Goal: Transaction & Acquisition: Book appointment/travel/reservation

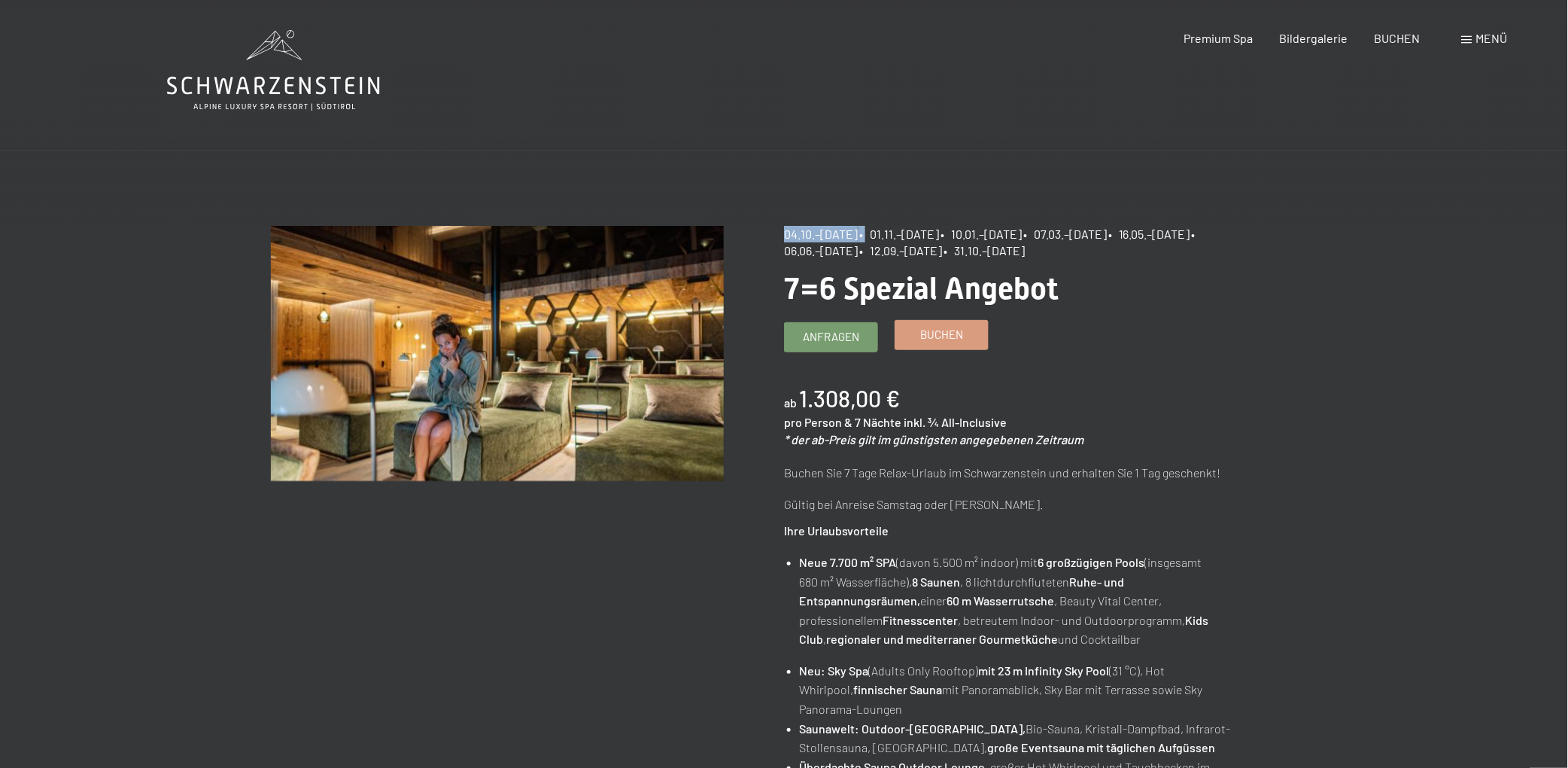
click at [961, 340] on span "Buchen" at bounding box center [942, 334] width 43 height 16
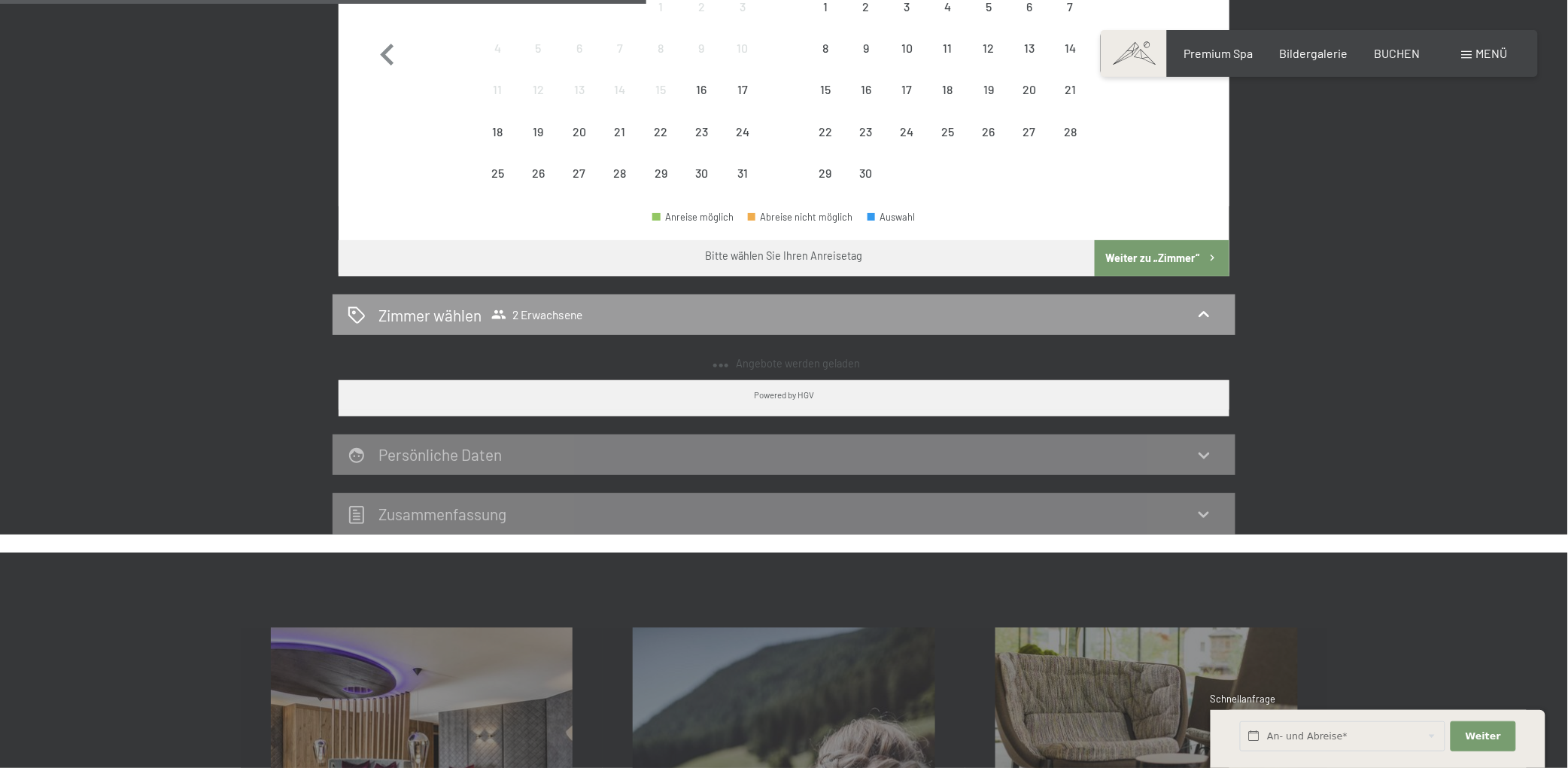
select select "[DATE]"
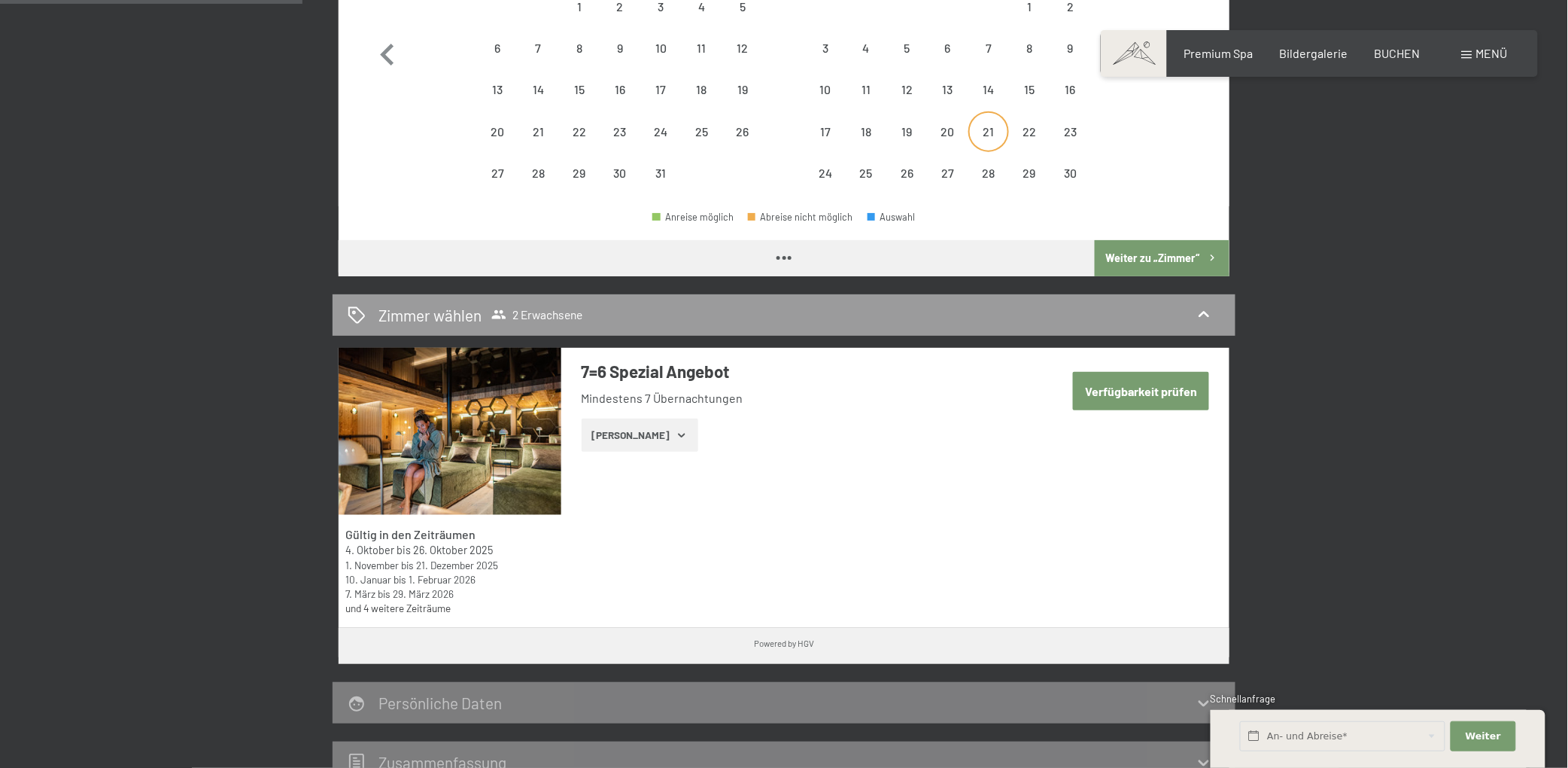
scroll to position [329, 0]
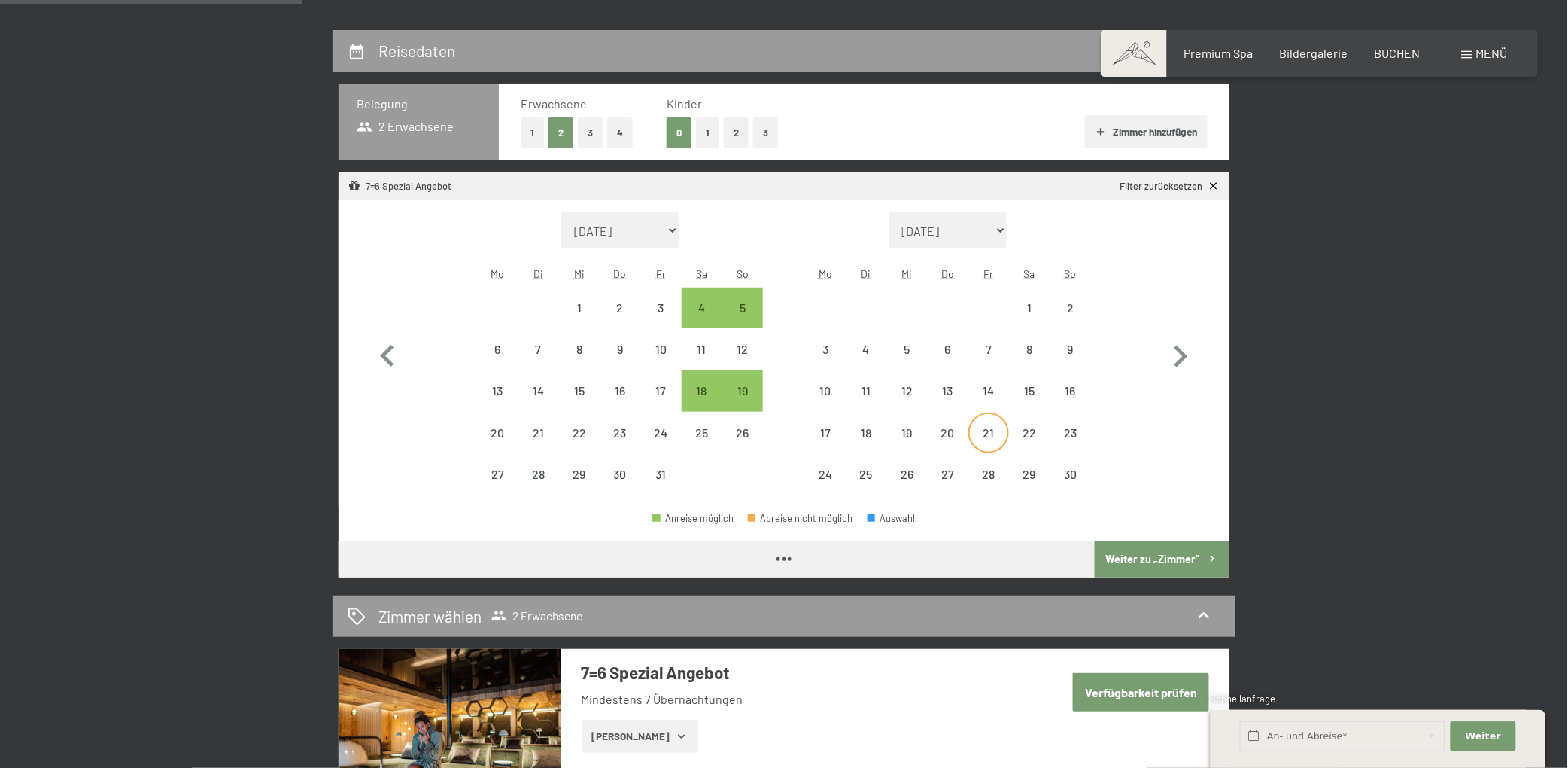
select select "[DATE]"
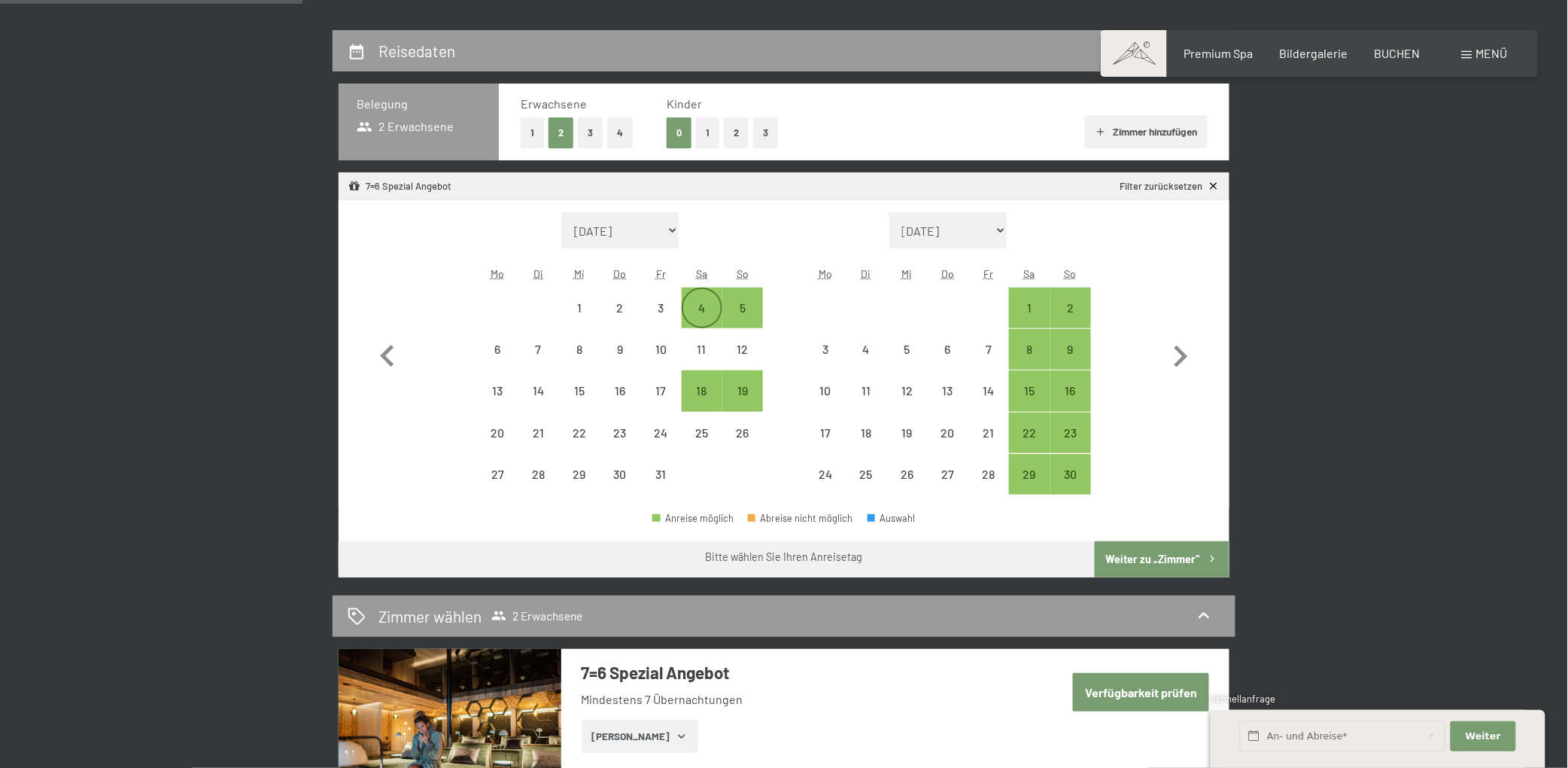
click at [706, 320] on div "4" at bounding box center [702, 320] width 38 height 38
select select "2025-10-01"
select select "2025-11-01"
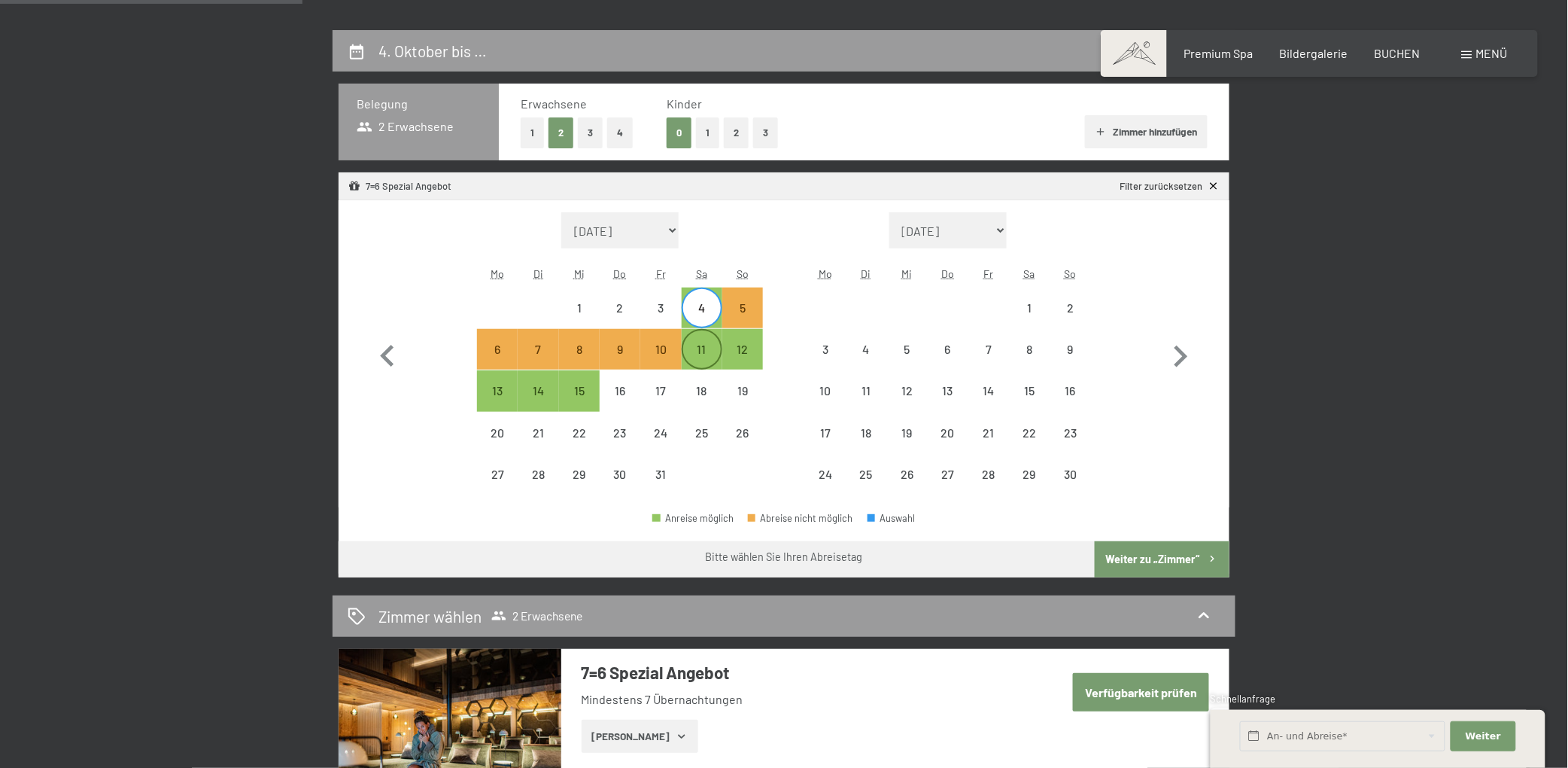
click at [703, 343] on div "11" at bounding box center [702, 362] width 38 height 38
select select "2025-10-01"
select select "2025-11-01"
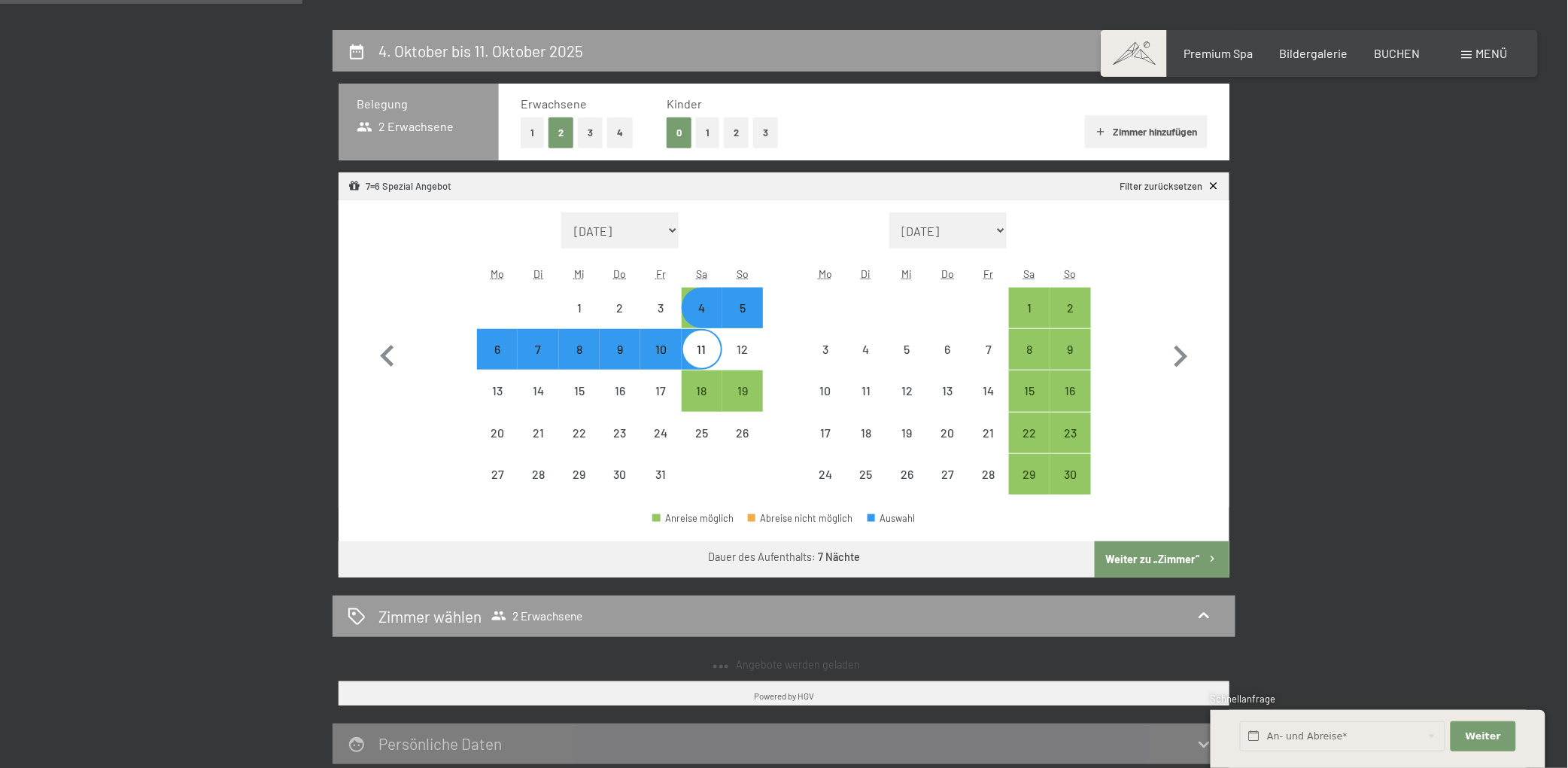
select select "2025-10-01"
select select "2025-11-01"
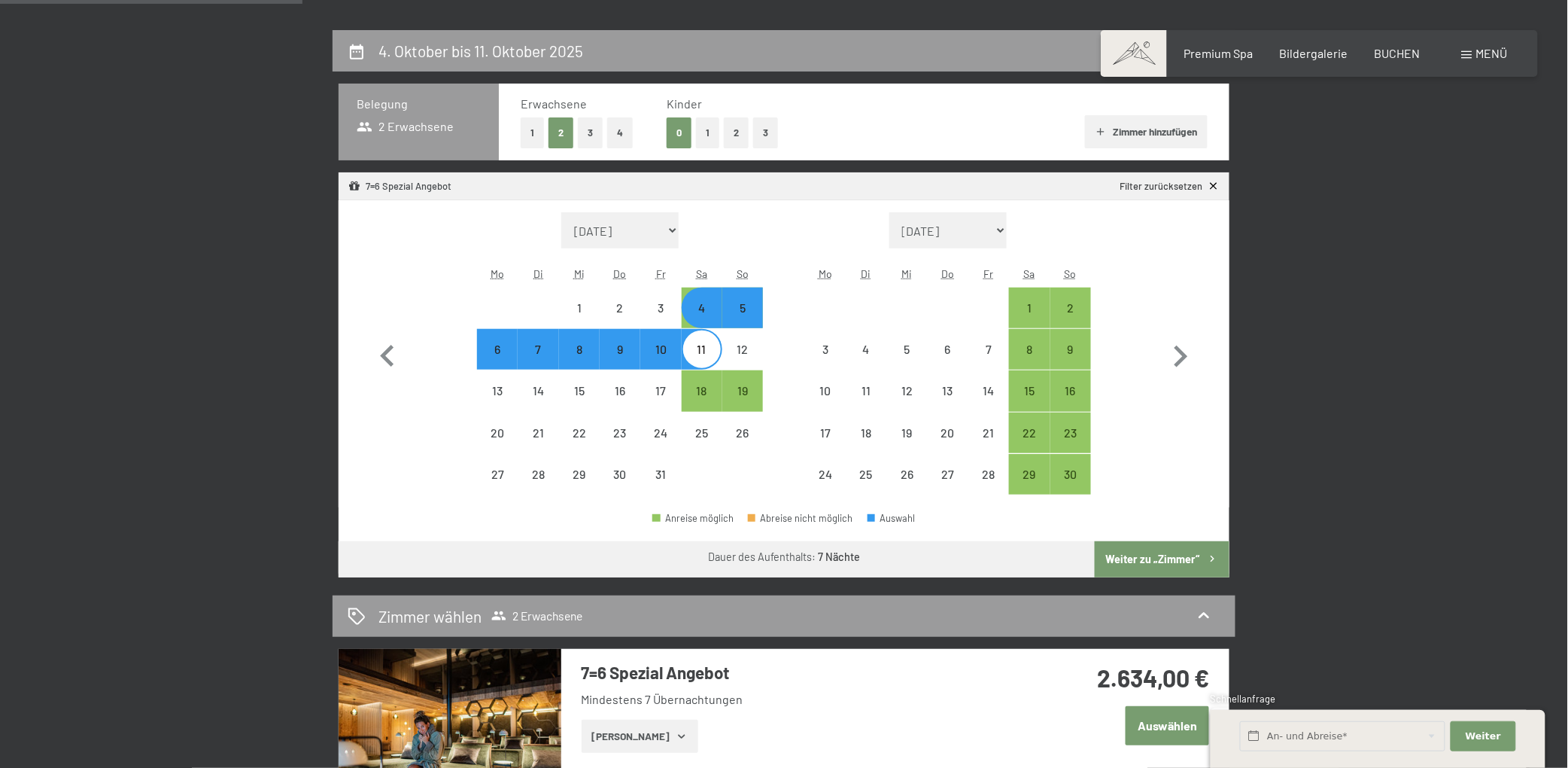
click at [537, 137] on button "1" at bounding box center [533, 132] width 24 height 31
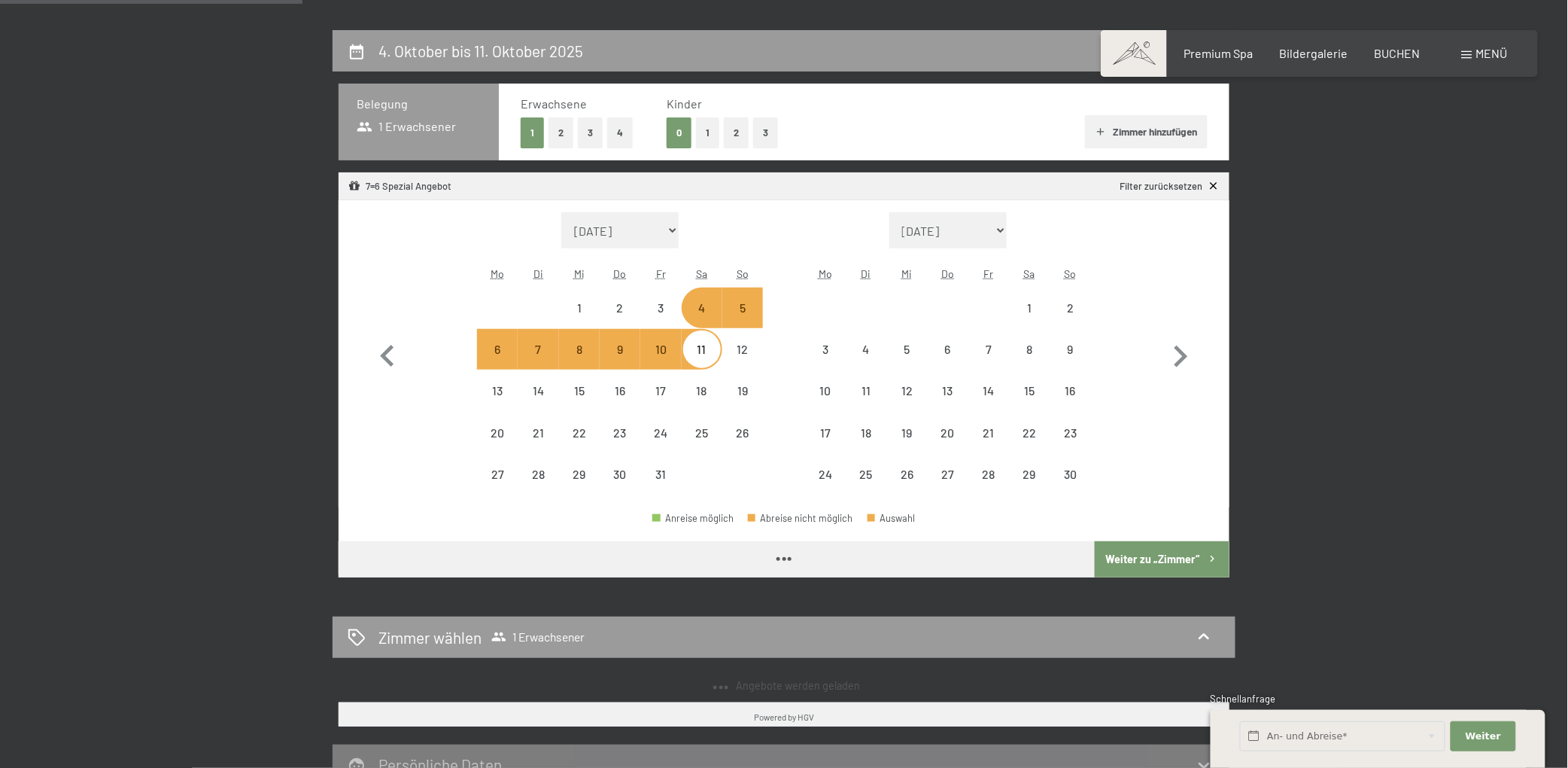
select select "2025-10-01"
select select "2025-11-01"
